Goal: Task Accomplishment & Management: Use online tool/utility

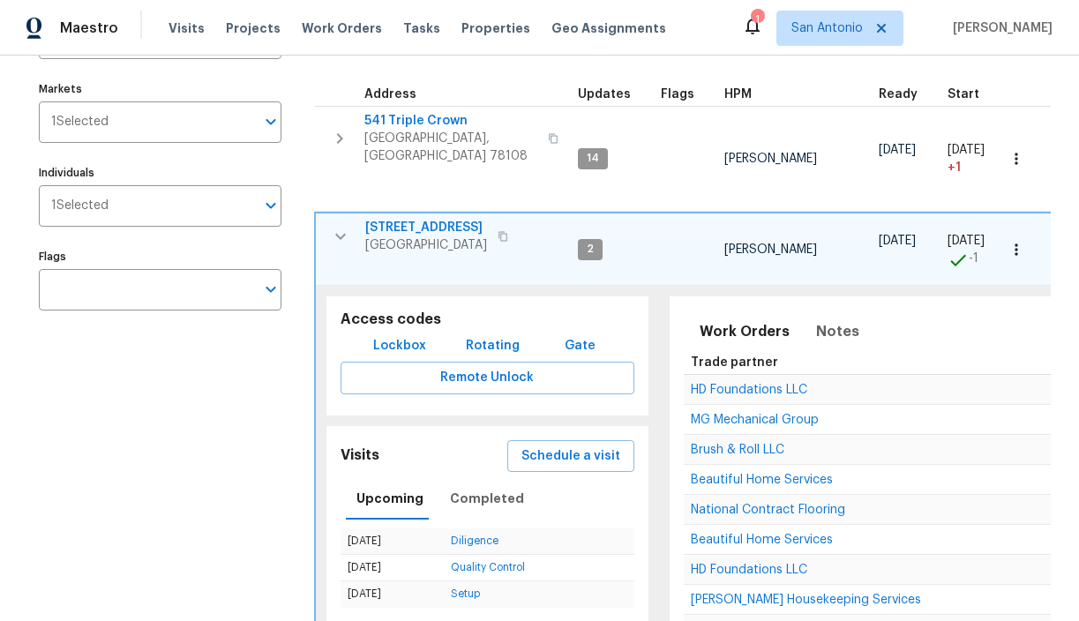
scroll to position [177, 0]
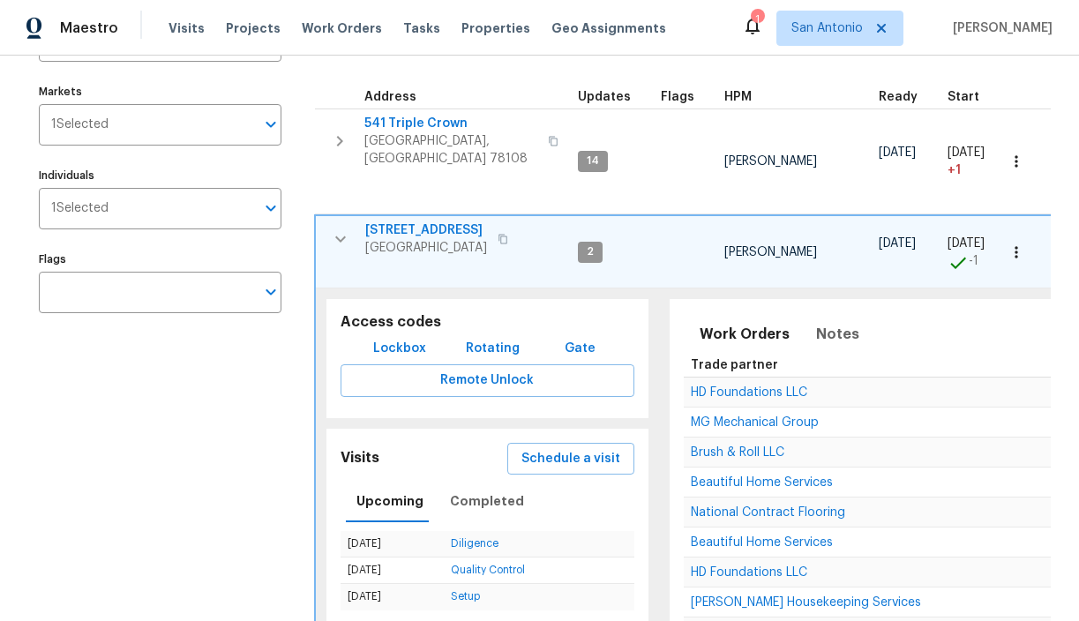
click at [344, 234] on icon "button" at bounding box center [340, 239] width 21 height 21
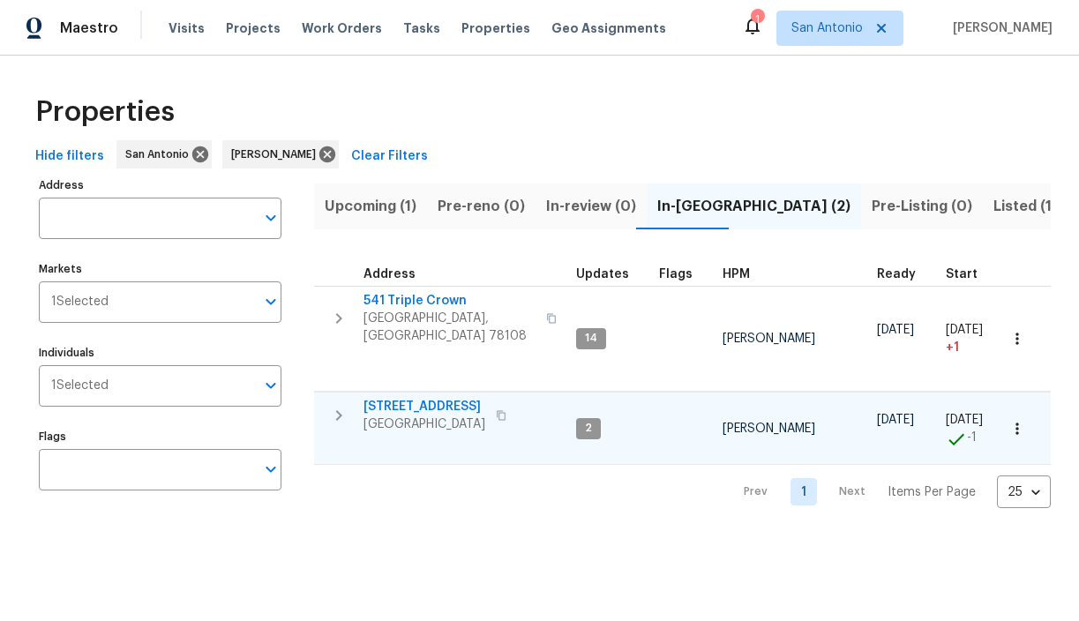
scroll to position [0, 0]
click at [365, 204] on span "Upcoming (1)" at bounding box center [371, 206] width 92 height 25
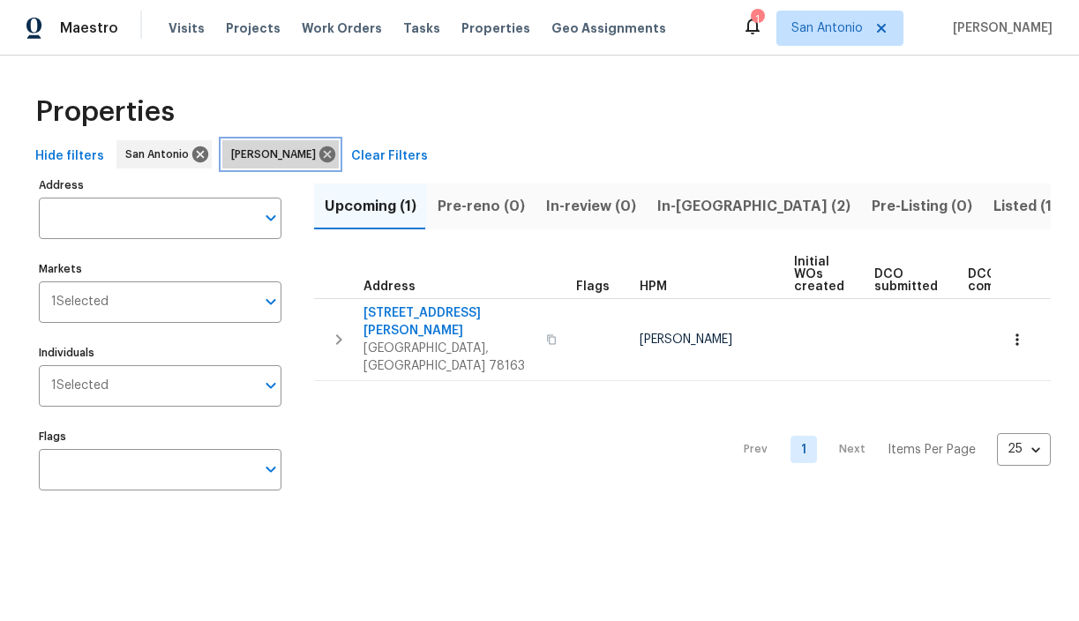
click at [275, 154] on span "[PERSON_NAME]" at bounding box center [277, 155] width 92 height 18
click at [255, 385] on div "1 Selected Individuals" at bounding box center [160, 385] width 243 height 41
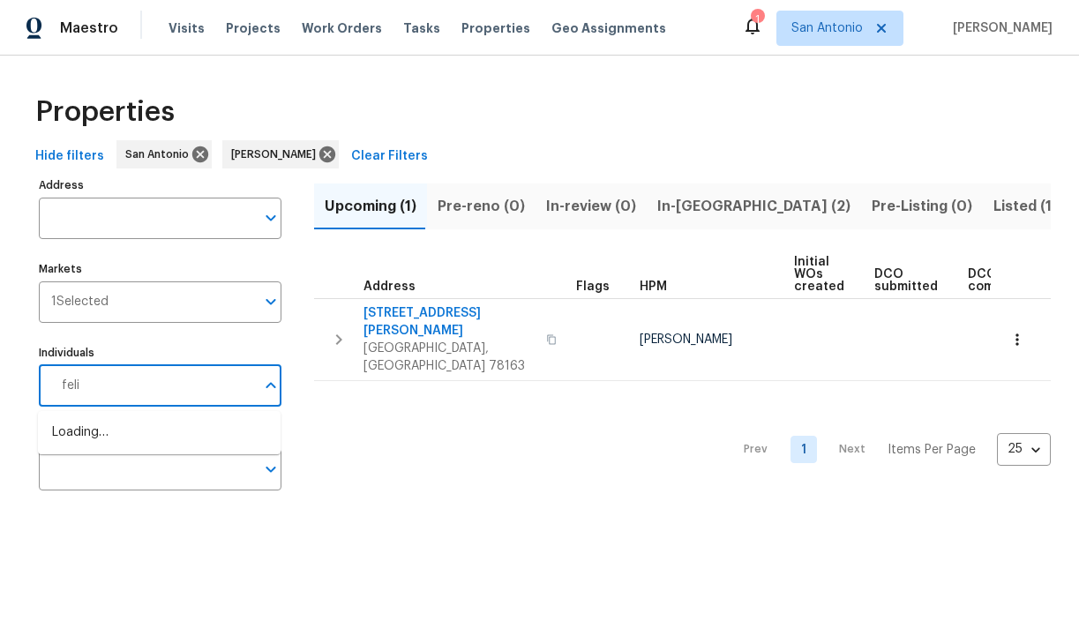
type input "felix"
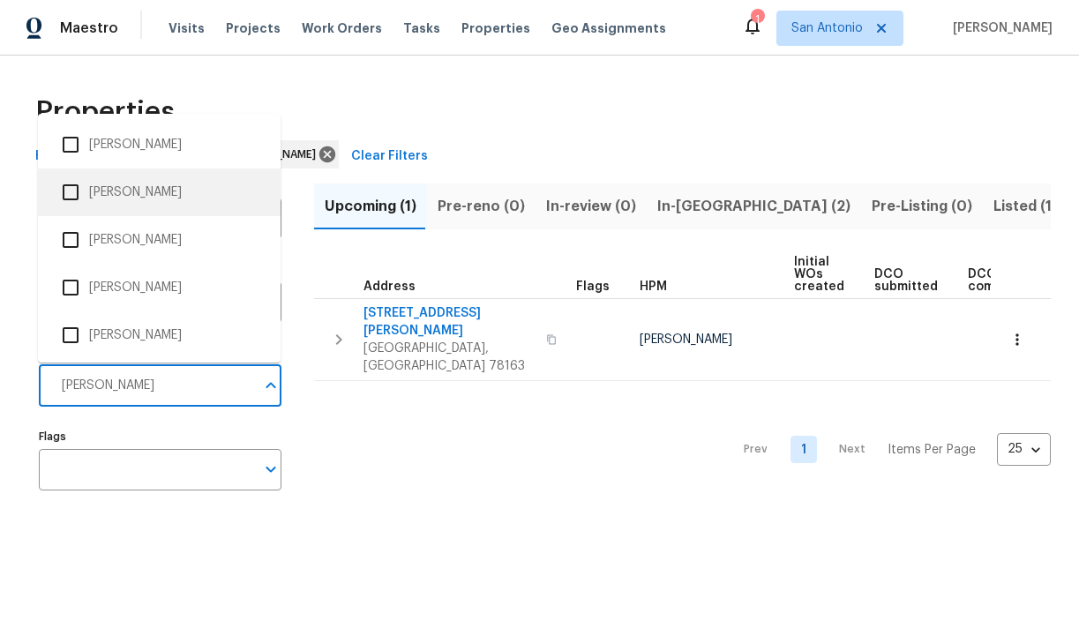
click at [133, 197] on li "[PERSON_NAME]" at bounding box center [159, 192] width 214 height 37
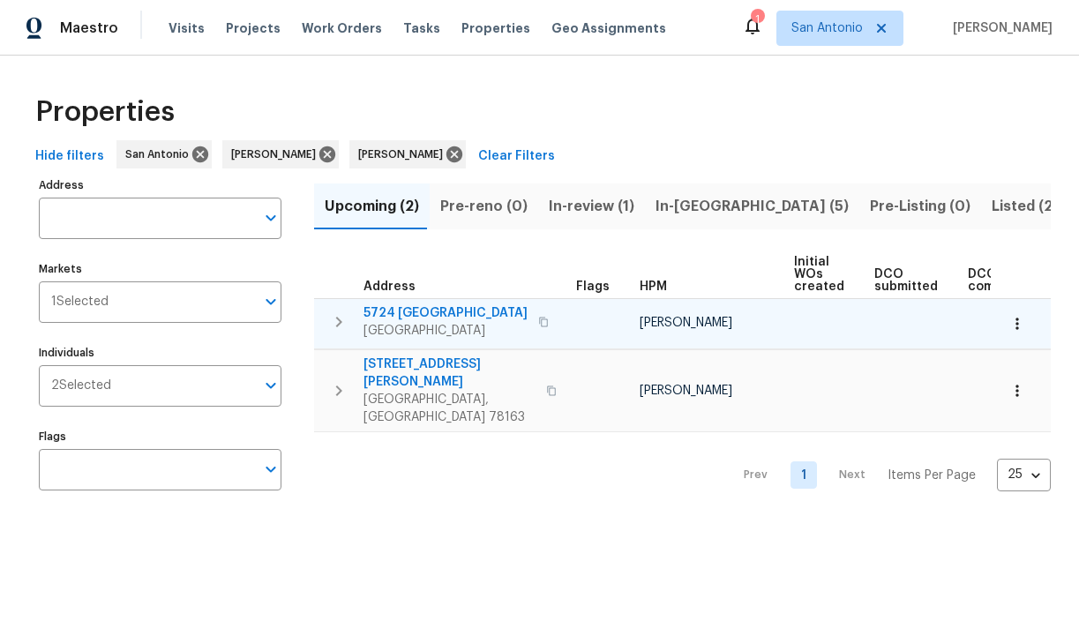
scroll to position [0, 385]
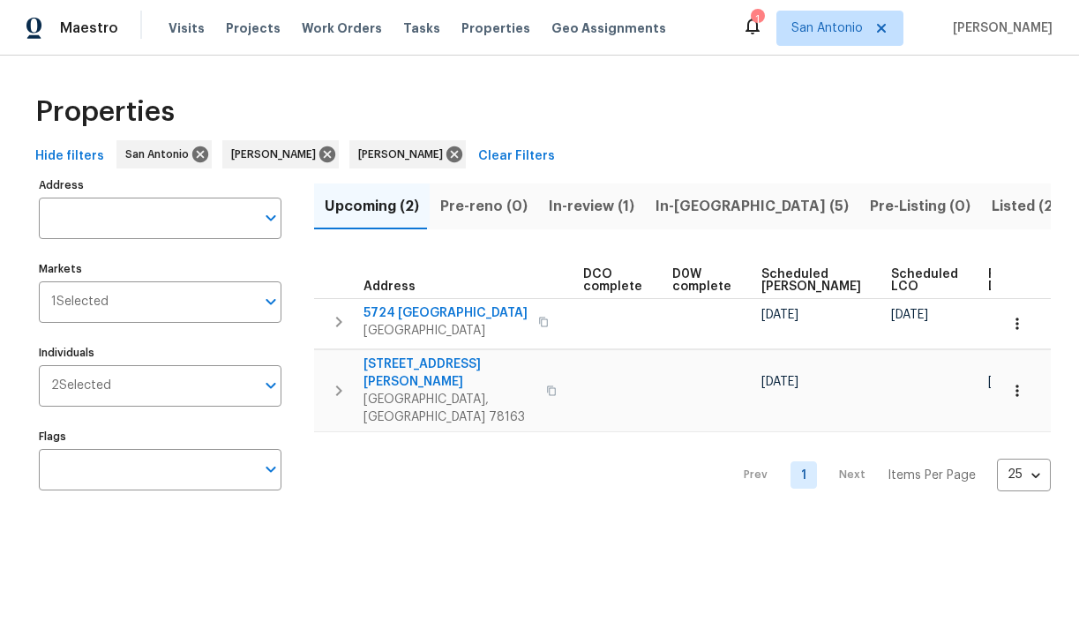
click at [673, 204] on span "In-reno (5)" at bounding box center [752, 206] width 193 height 25
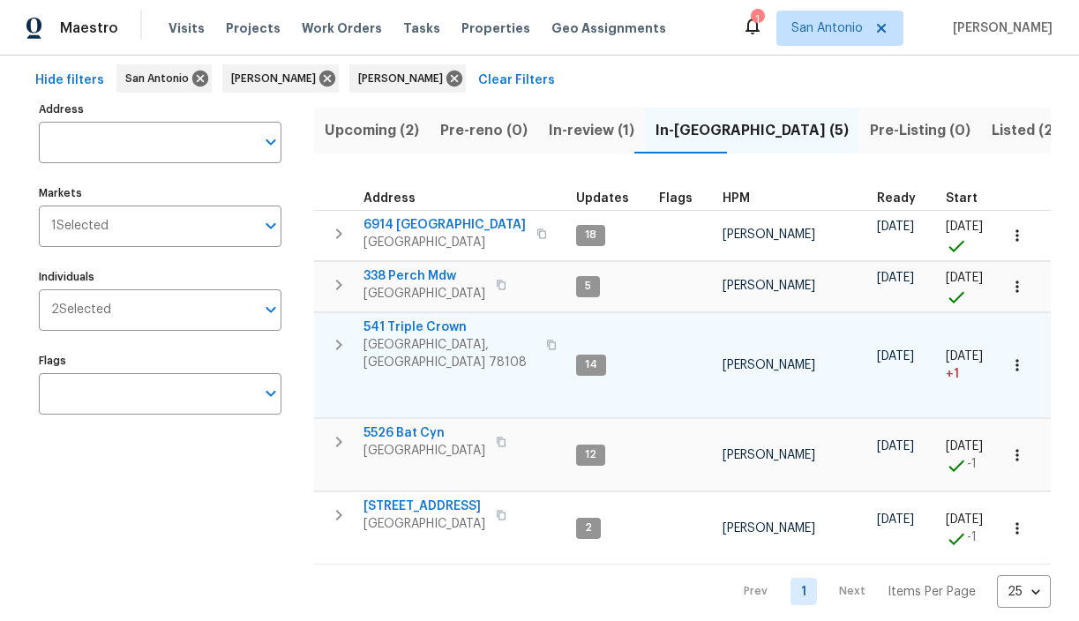
scroll to position [82, 0]
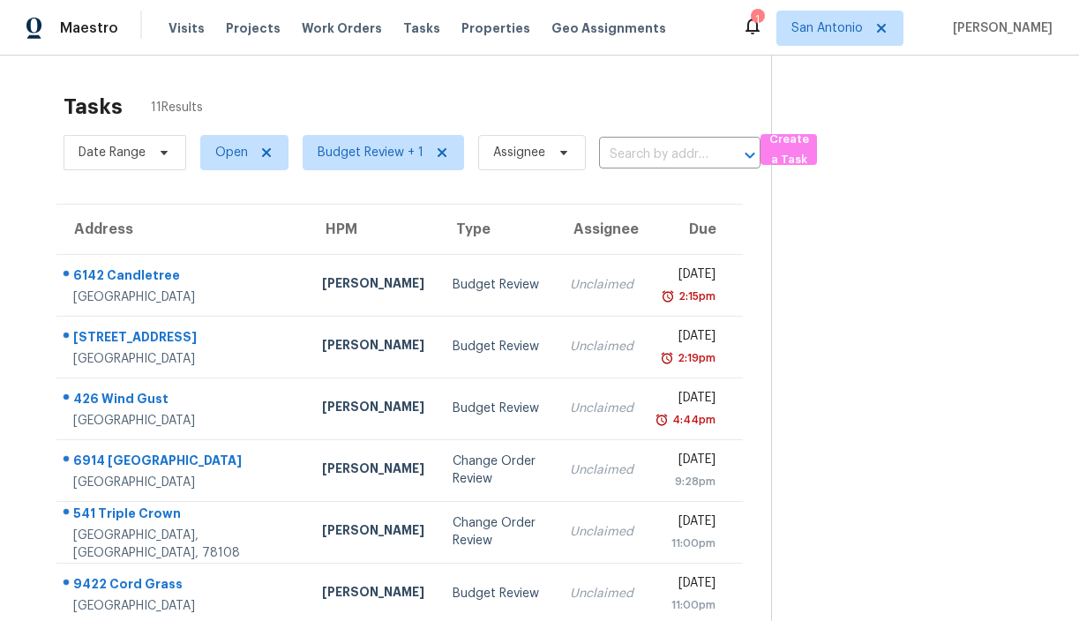
scroll to position [85, 0]
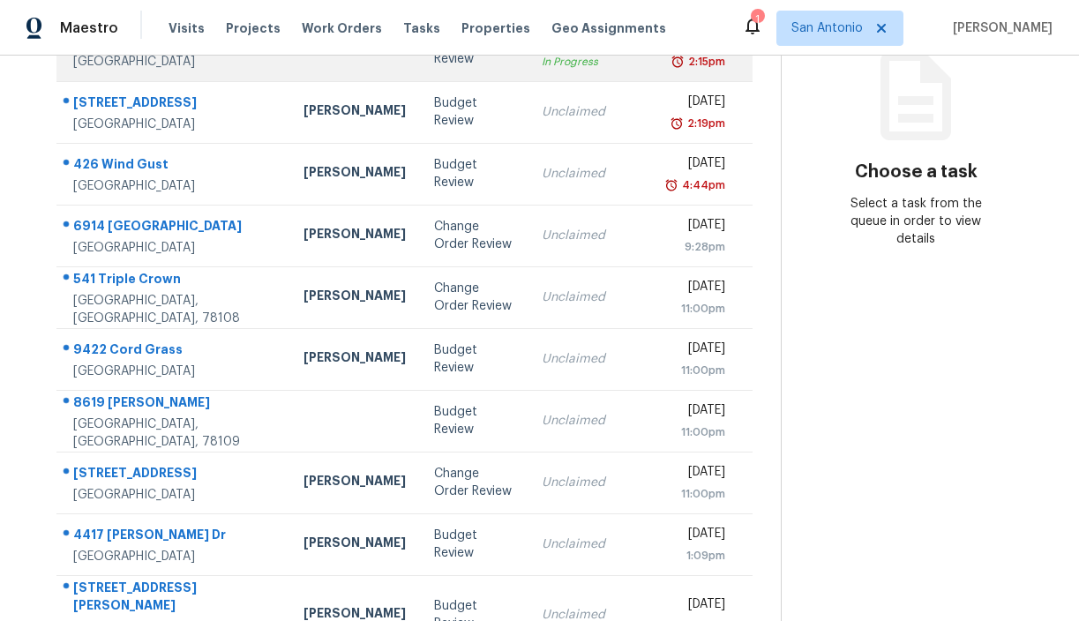
scroll to position [297, 0]
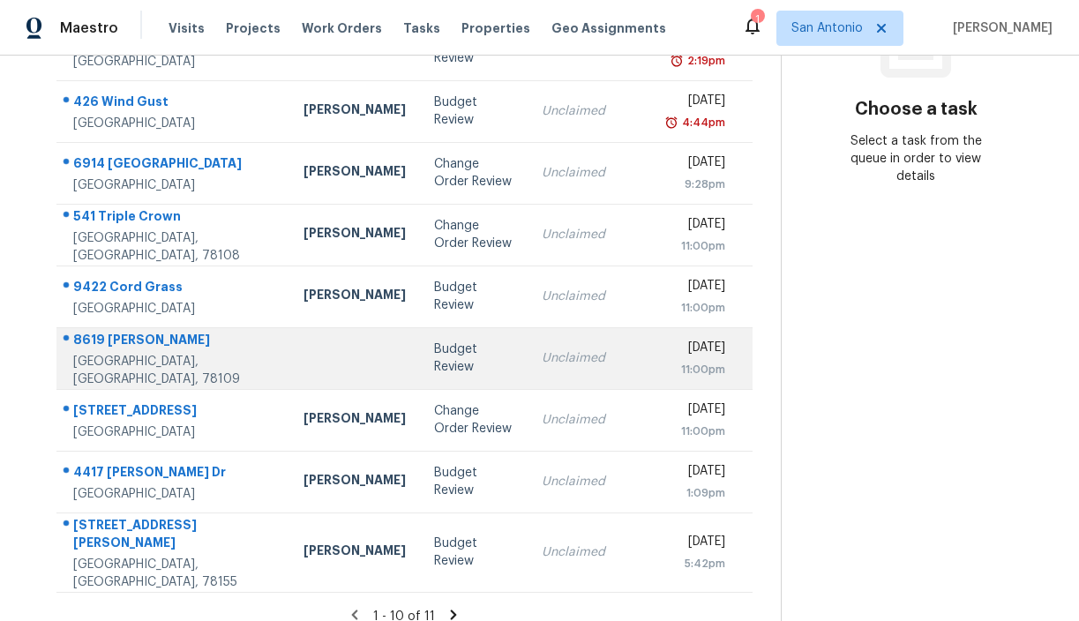
click at [434, 359] on div "Budget Review" at bounding box center [473, 358] width 79 height 35
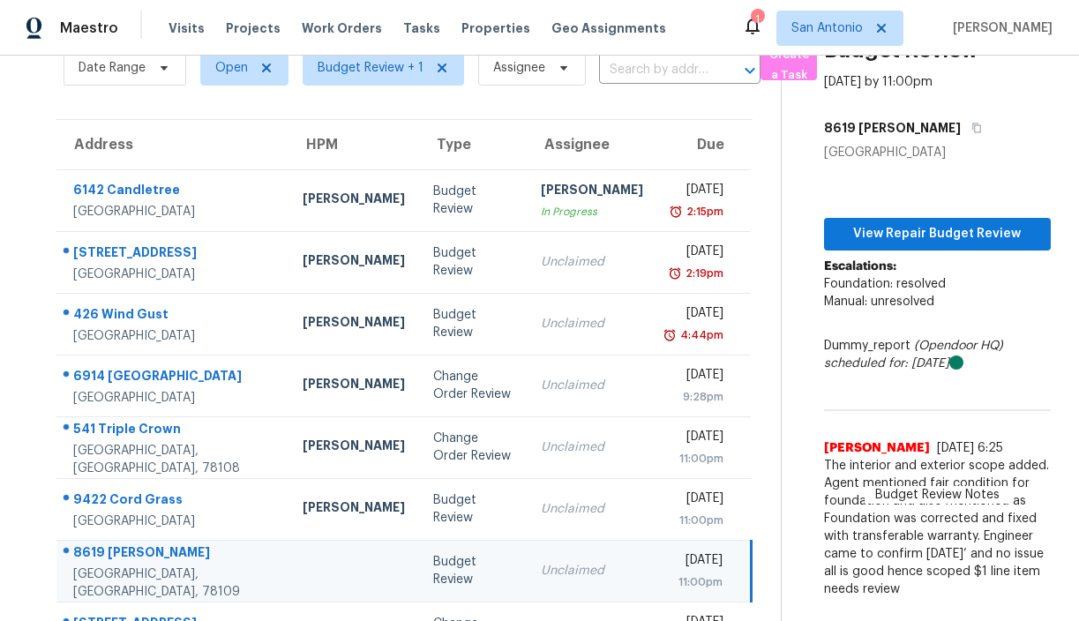
scroll to position [80, 0]
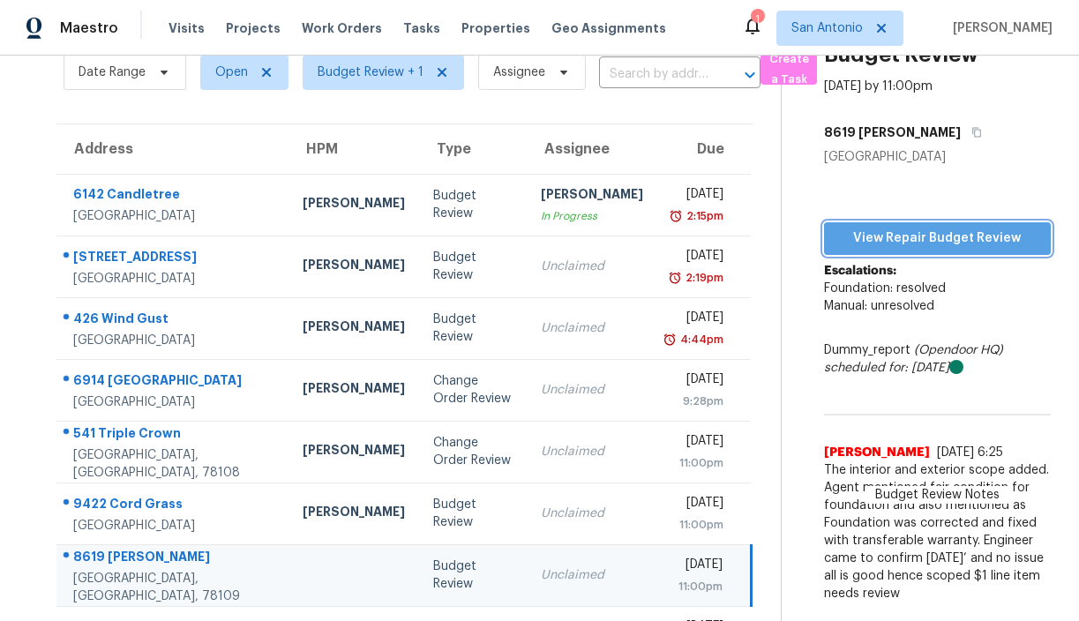
click at [922, 236] on span "View Repair Budget Review" at bounding box center [937, 239] width 199 height 22
